Goal: Information Seeking & Learning: Check status

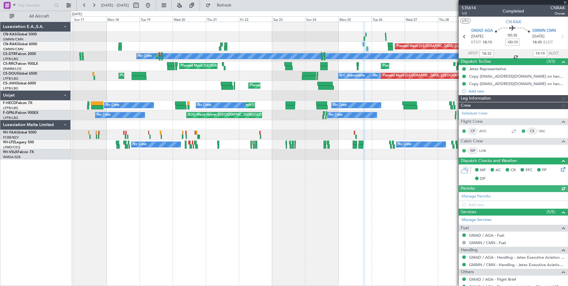
type input "[PERSON_NAME] ([PERSON_NAME])"
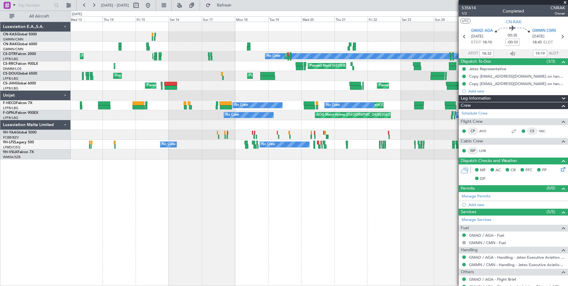
click at [240, 29] on div "Planned Maint [GEOGRAPHIC_DATA] ([GEOGRAPHIC_DATA]) No Crew Planned Maint Sofia…" at bounding box center [319, 90] width 497 height 137
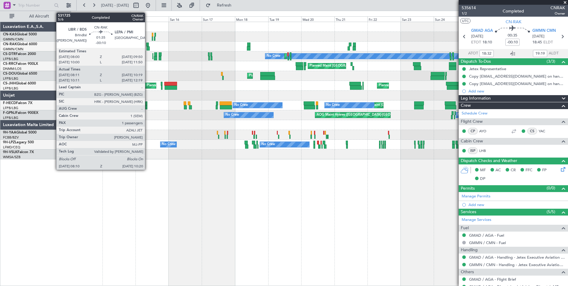
click at [247, 162] on div "Planned Maint [GEOGRAPHIC_DATA] ([GEOGRAPHIC_DATA]) Planned Maint Sofia Planned…" at bounding box center [320, 154] width 498 height 264
click at [151, 213] on div "Planned Maint [GEOGRAPHIC_DATA] ([GEOGRAPHIC_DATA]) Planned Maint Sofia Planned…" at bounding box center [320, 154] width 498 height 264
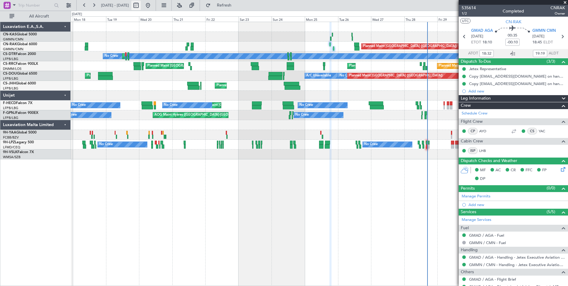
click at [141, 6] on button at bounding box center [136, 6] width 10 height 10
select select "8"
select select "2025"
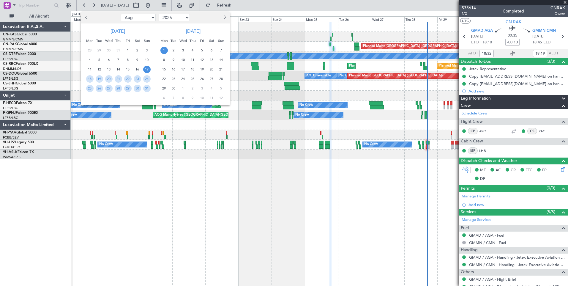
click at [166, 49] on span "1" at bounding box center [164, 50] width 7 height 7
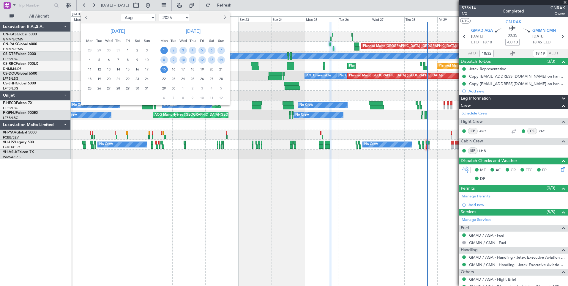
click at [166, 67] on span "15" at bounding box center [164, 69] width 7 height 7
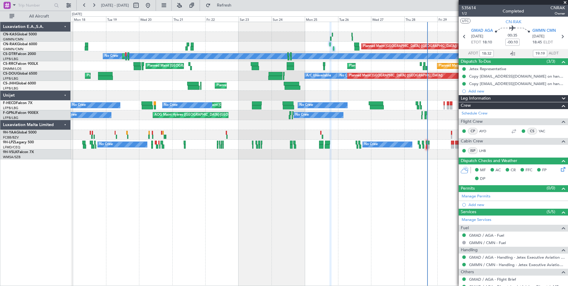
select select "9"
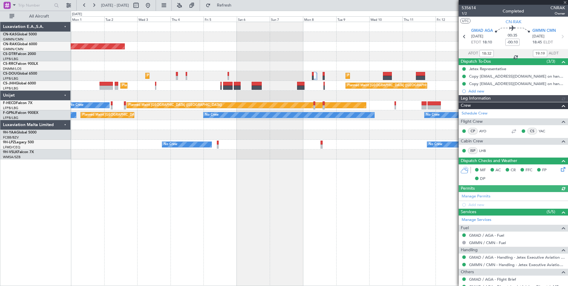
type input "[PERSON_NAME] ([PERSON_NAME])"
click at [153, 5] on button at bounding box center [148, 6] width 10 height 10
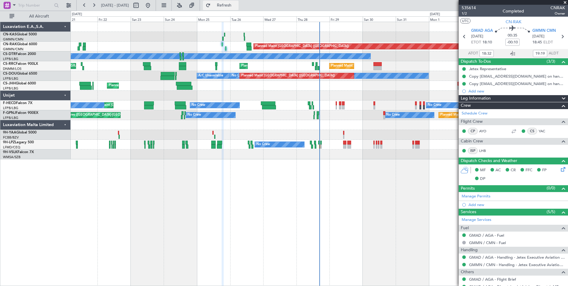
click at [237, 4] on span "Refresh" at bounding box center [224, 5] width 25 height 4
type input "[PERSON_NAME] ([PERSON_NAME])"
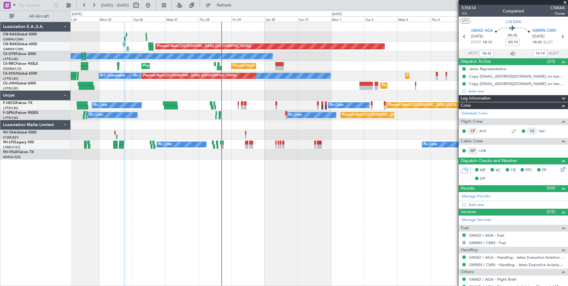
click at [189, 217] on div "Planned Maint [GEOGRAPHIC_DATA] ([GEOGRAPHIC_DATA]) No Crew Planned Maint [GEOG…" at bounding box center [320, 154] width 498 height 264
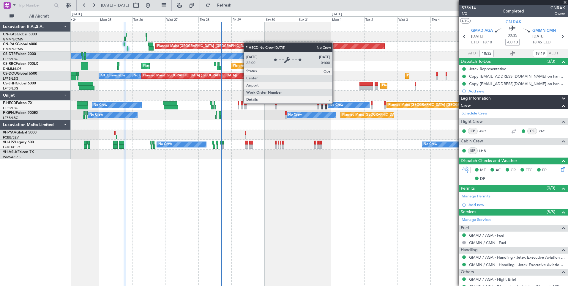
click at [335, 103] on div "No Crew" at bounding box center [337, 105] width 14 height 9
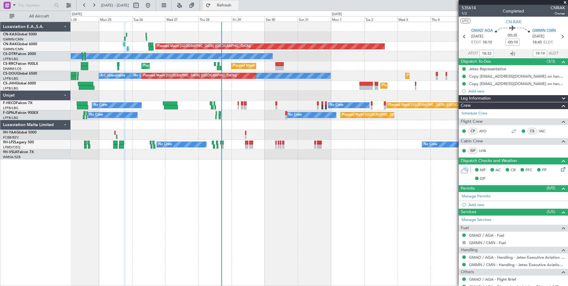
click at [239, 9] on button "Refresh" at bounding box center [221, 6] width 36 height 10
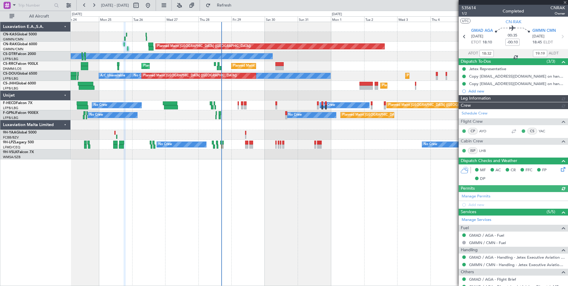
type input "[PERSON_NAME] ([PERSON_NAME])"
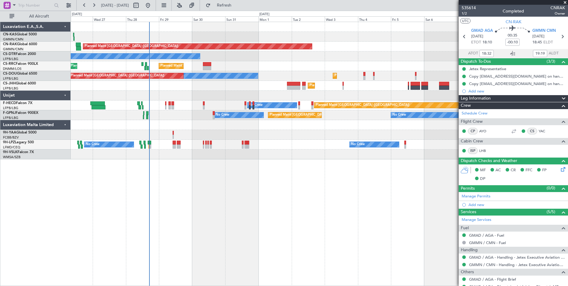
click at [239, 90] on div "Planned Maint [GEOGRAPHIC_DATA] ([GEOGRAPHIC_DATA]) No Crew Planned Maint [GEOG…" at bounding box center [319, 90] width 497 height 137
type input "[PERSON_NAME] ([PERSON_NAME])"
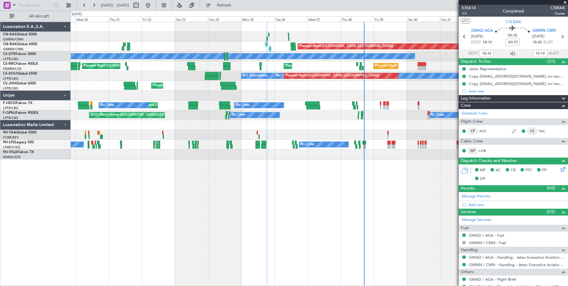
click at [334, 42] on div "Planned Maint [GEOGRAPHIC_DATA] ([GEOGRAPHIC_DATA]) No Crew Planned Maint Sofia…" at bounding box center [319, 90] width 497 height 137
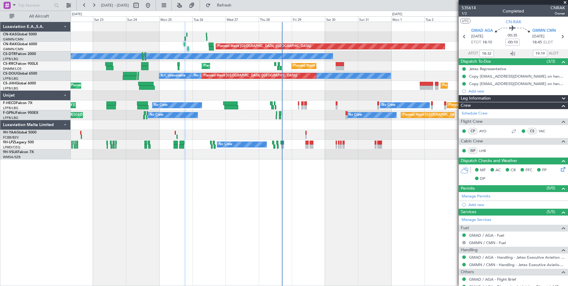
click at [227, 218] on div "Planned Maint [GEOGRAPHIC_DATA] ([GEOGRAPHIC_DATA]) No Crew Planned Maint Sofia…" at bounding box center [320, 154] width 498 height 264
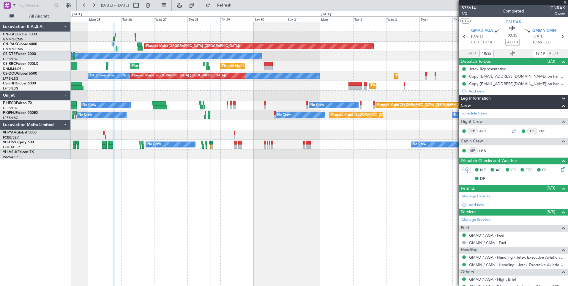
click at [215, 199] on div "Planned Maint [GEOGRAPHIC_DATA] ([GEOGRAPHIC_DATA]) No Crew Planned Maint [GEOG…" at bounding box center [320, 154] width 498 height 264
type input "[PERSON_NAME] ([PERSON_NAME])"
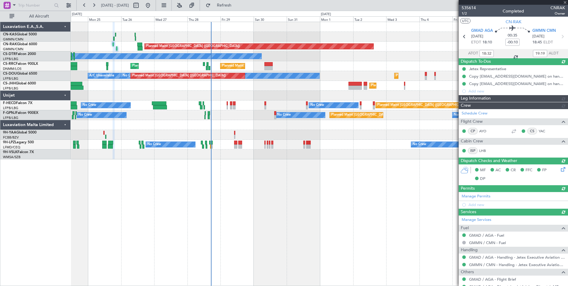
type input "[PERSON_NAME] ([PERSON_NAME])"
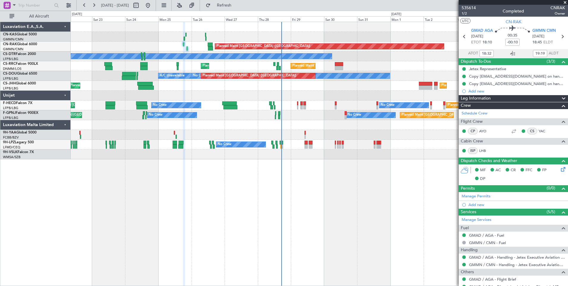
click at [204, 199] on div "Planned Maint [GEOGRAPHIC_DATA] ([GEOGRAPHIC_DATA]) No Crew Planned Maint Sofia…" at bounding box center [320, 154] width 498 height 264
click at [565, 1] on span at bounding box center [565, 2] width 6 height 5
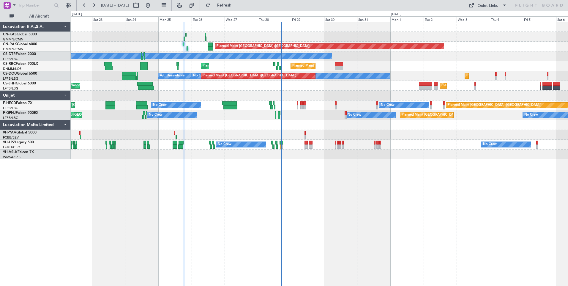
type input "0"
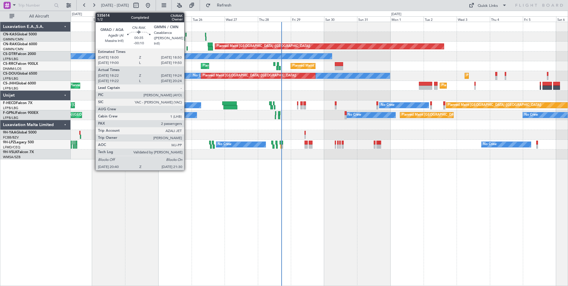
click at [187, 47] on div at bounding box center [187, 48] width 1 height 4
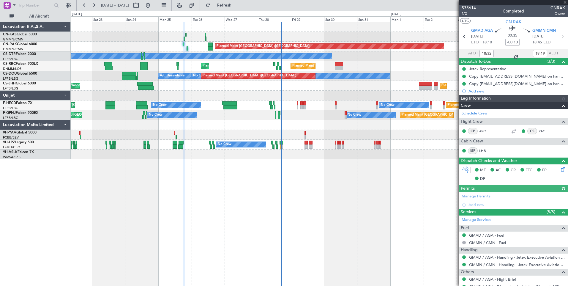
type input "[PERSON_NAME] ([PERSON_NAME])"
click at [510, 53] on icon at bounding box center [512, 53] width 7 height 7
type input "[PERSON_NAME] ([PERSON_NAME])"
click at [137, 194] on div "Planned Maint [GEOGRAPHIC_DATA] ([GEOGRAPHIC_DATA]) No Crew Planned Maint Sofia…" at bounding box center [320, 154] width 498 height 264
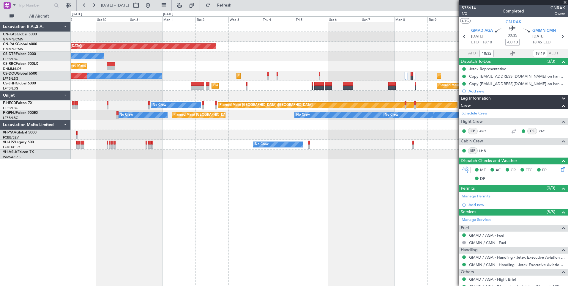
click at [128, 199] on div "Planned Maint [GEOGRAPHIC_DATA] ([GEOGRAPHIC_DATA]) No Crew Planned Maint [GEOG…" at bounding box center [320, 154] width 498 height 264
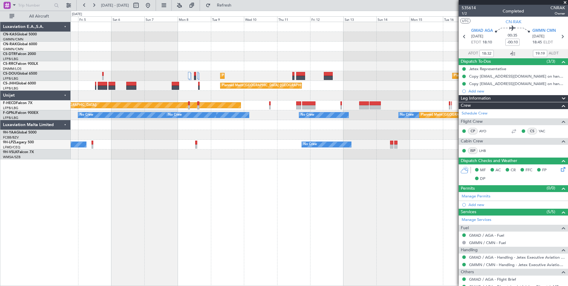
click at [99, 188] on div "Planned Maint Casablanca ([PERSON_NAME] Intl) Planned Maint [GEOGRAPHIC_DATA] (…" at bounding box center [320, 154] width 498 height 264
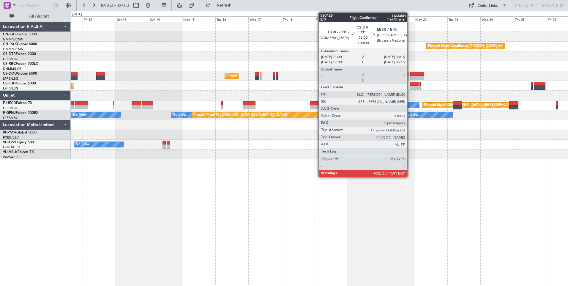
click at [410, 86] on div at bounding box center [414, 88] width 9 height 4
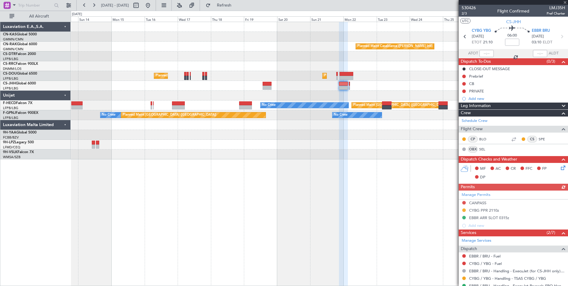
click at [269, 169] on div "Planned Maint Casablanca ([PERSON_NAME] Intl) Planned Maint [GEOGRAPHIC_DATA] (…" at bounding box center [320, 154] width 498 height 264
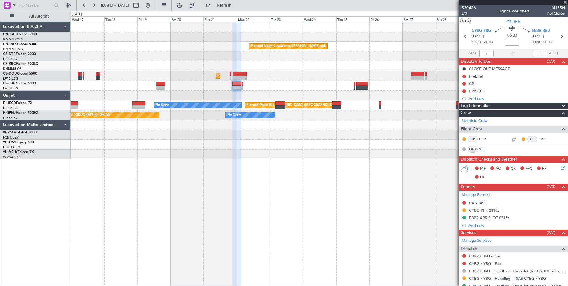
click at [289, 79] on div "Planned Maint Casablanca ([PERSON_NAME] Intl) Planned Maint [GEOGRAPHIC_DATA] (…" at bounding box center [319, 90] width 497 height 137
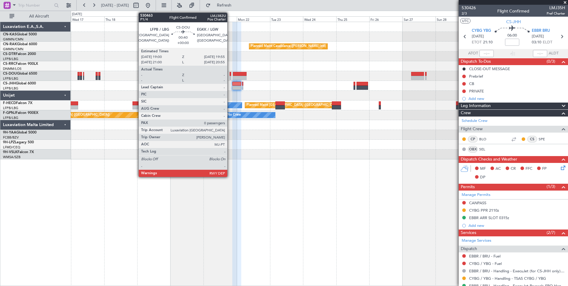
click at [230, 75] on div at bounding box center [230, 74] width 1 height 4
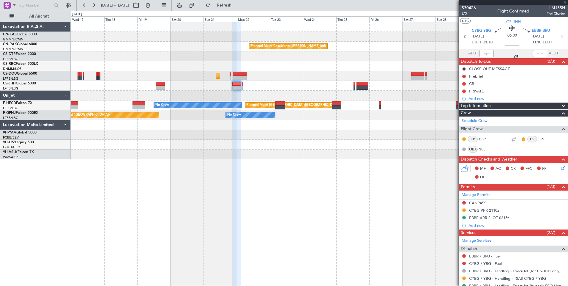
type input "0"
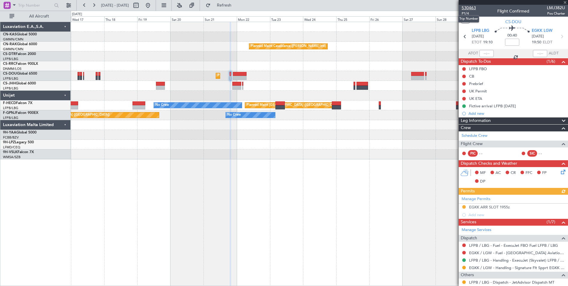
click at [471, 8] on span "530463" at bounding box center [469, 8] width 14 height 6
click at [566, 2] on span at bounding box center [565, 2] width 6 height 5
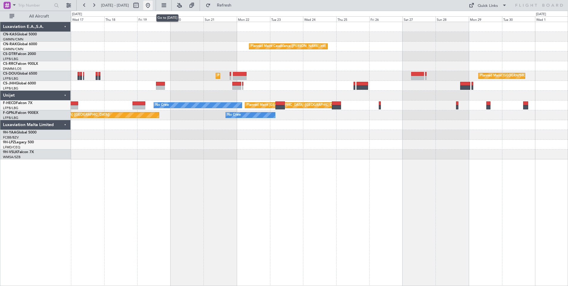
click at [153, 4] on button at bounding box center [148, 6] width 10 height 10
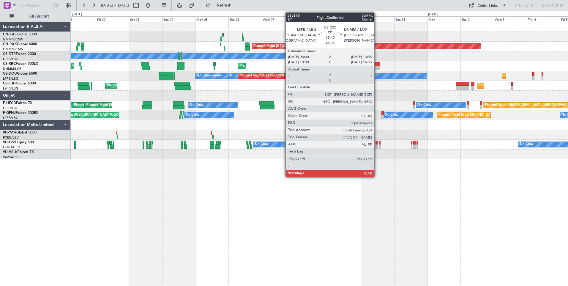
click at [377, 65] on div at bounding box center [376, 64] width 8 height 4
